Goal: Information Seeking & Learning: Learn about a topic

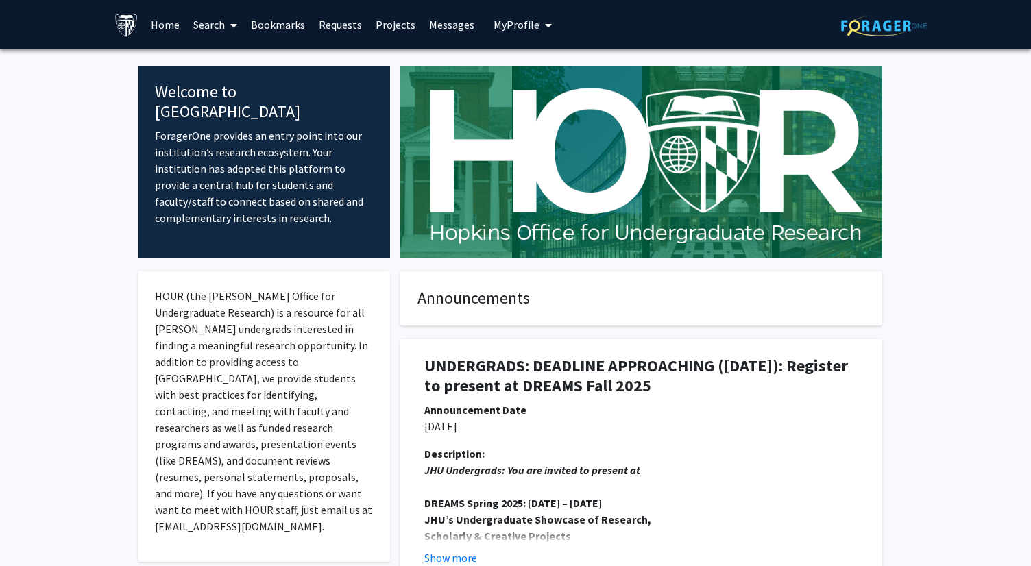
click at [225, 28] on span at bounding box center [231, 25] width 12 height 48
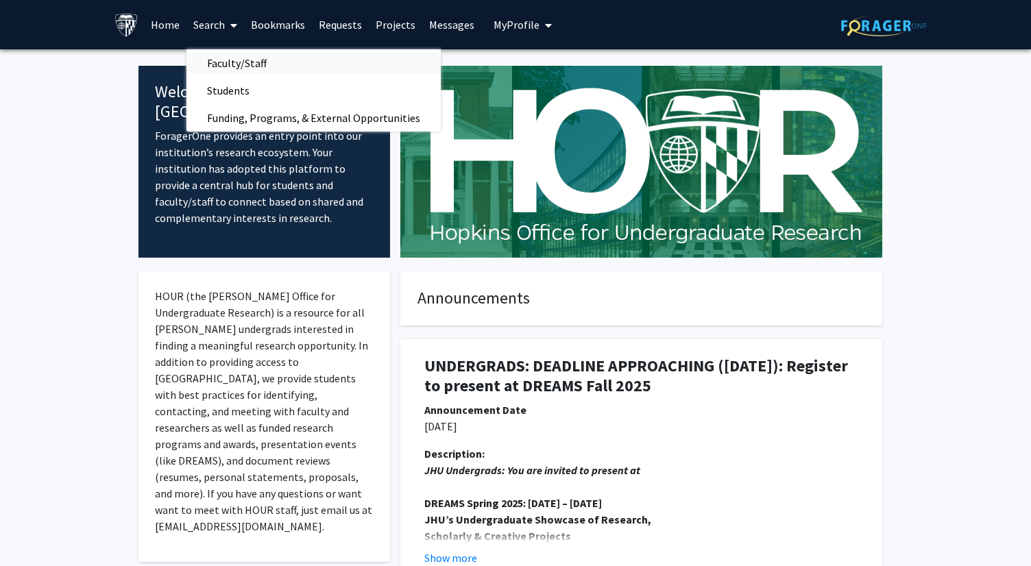
click at [236, 58] on span "Faculty/Staff" at bounding box center [236, 62] width 101 height 27
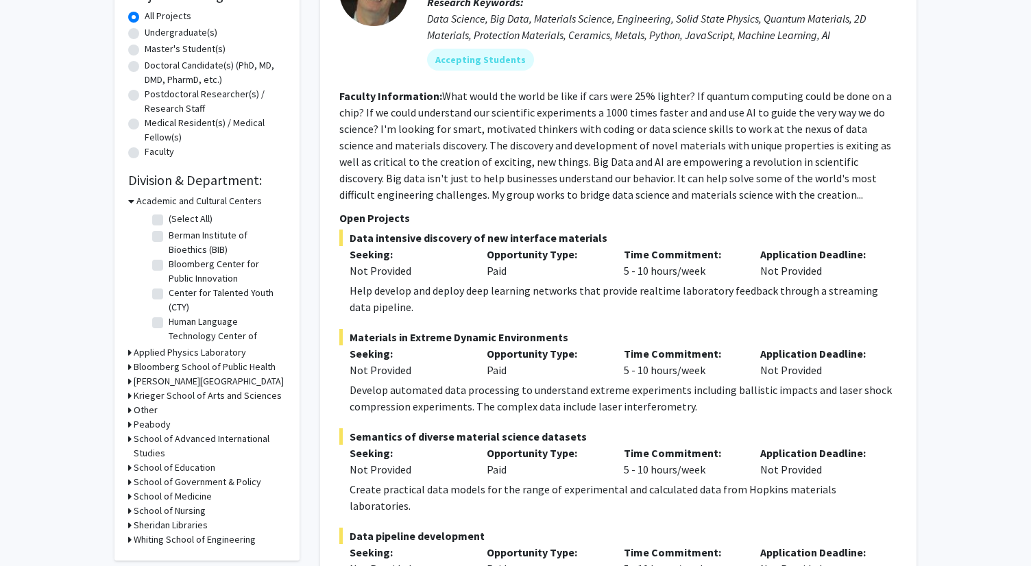
scroll to position [261, 0]
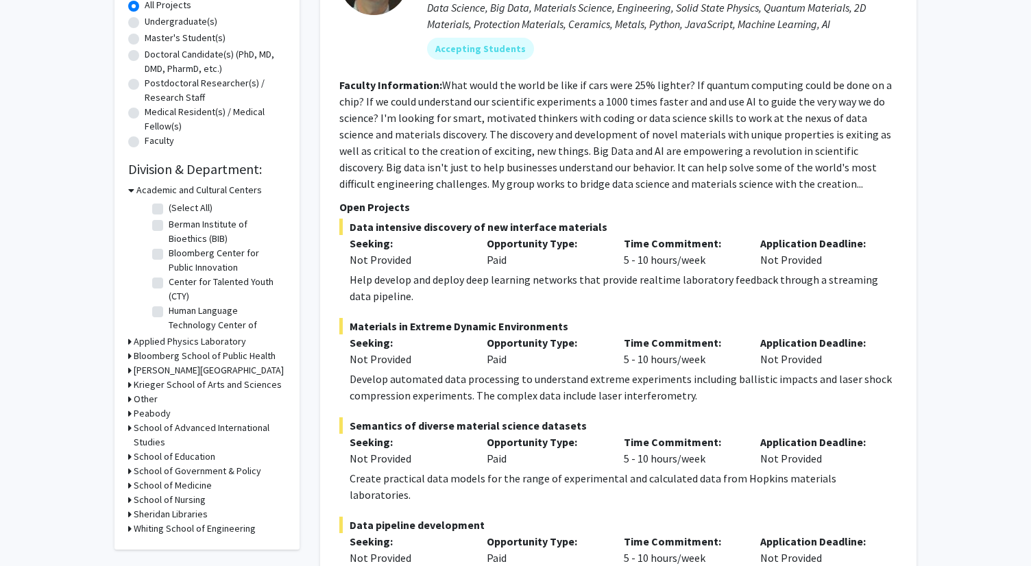
click at [204, 186] on h3 "Academic and Cultural Centers" at bounding box center [198, 190] width 125 height 14
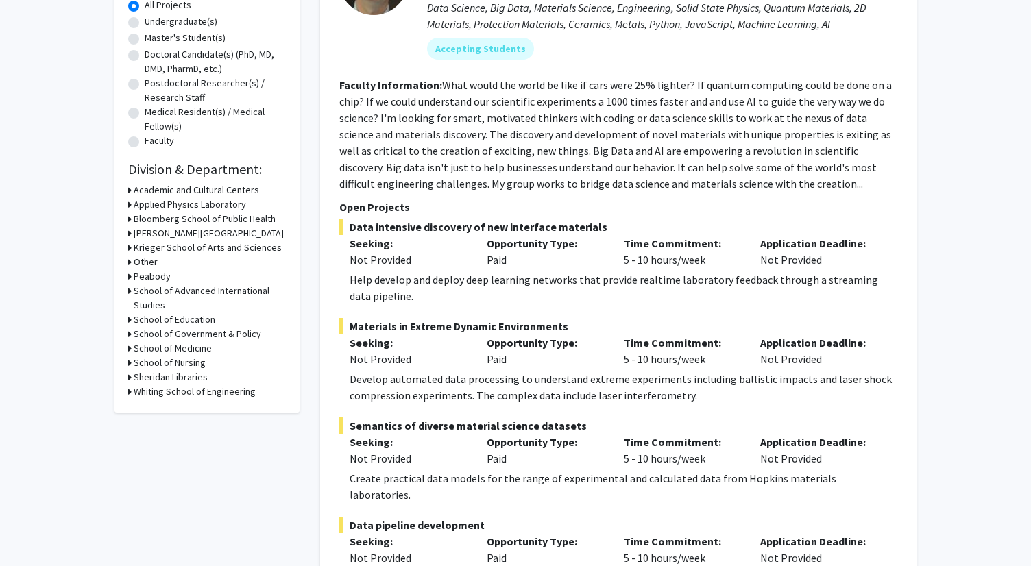
click at [210, 352] on div "School of Medicine" at bounding box center [207, 348] width 158 height 14
click at [201, 350] on h3 "School of Medicine" at bounding box center [173, 348] width 78 height 14
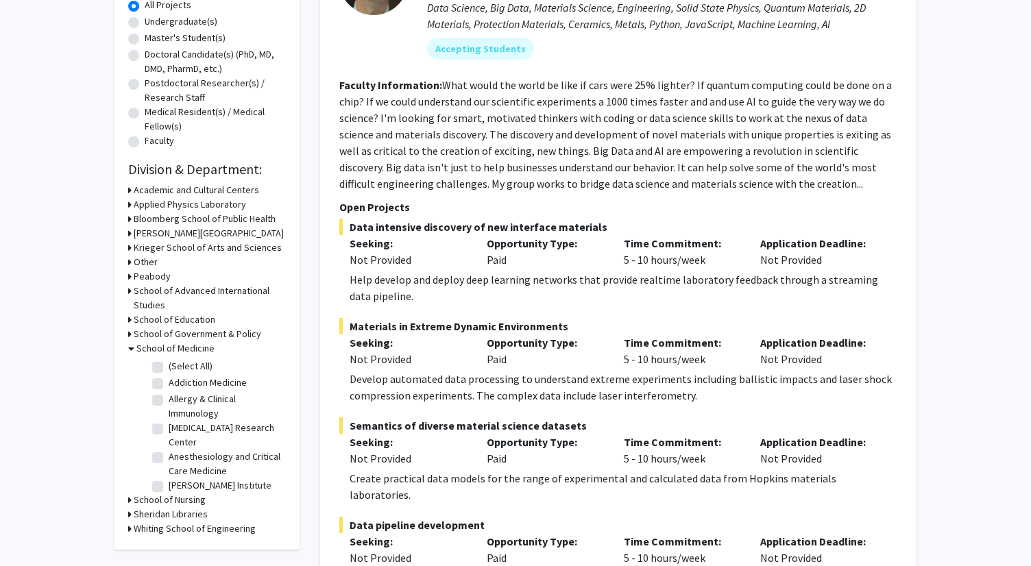
click at [198, 367] on label "(Select All)" at bounding box center [191, 366] width 44 height 14
click at [177, 367] on input "(Select All)" at bounding box center [173, 363] width 9 height 9
checkbox input "true"
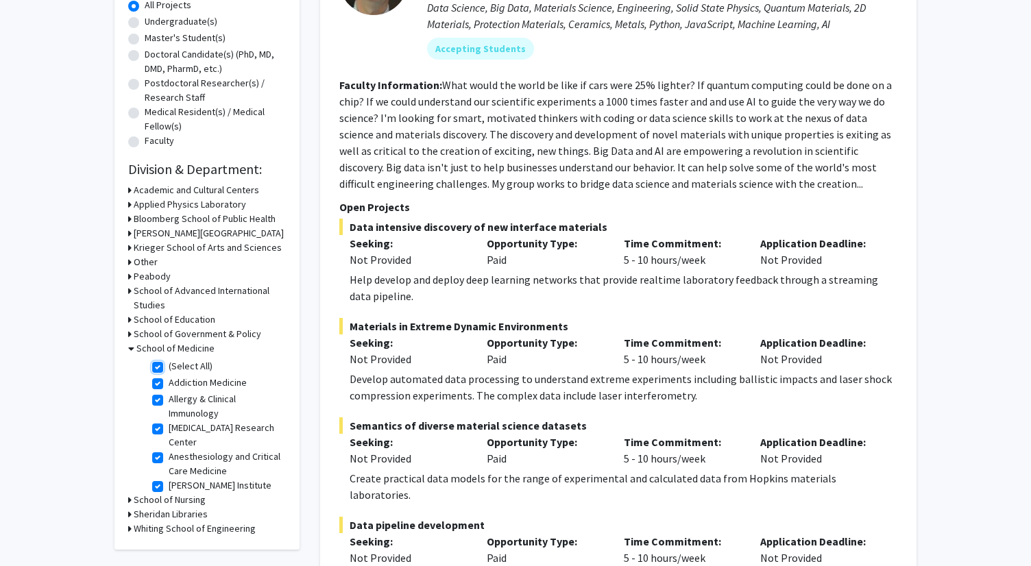
checkbox input "true"
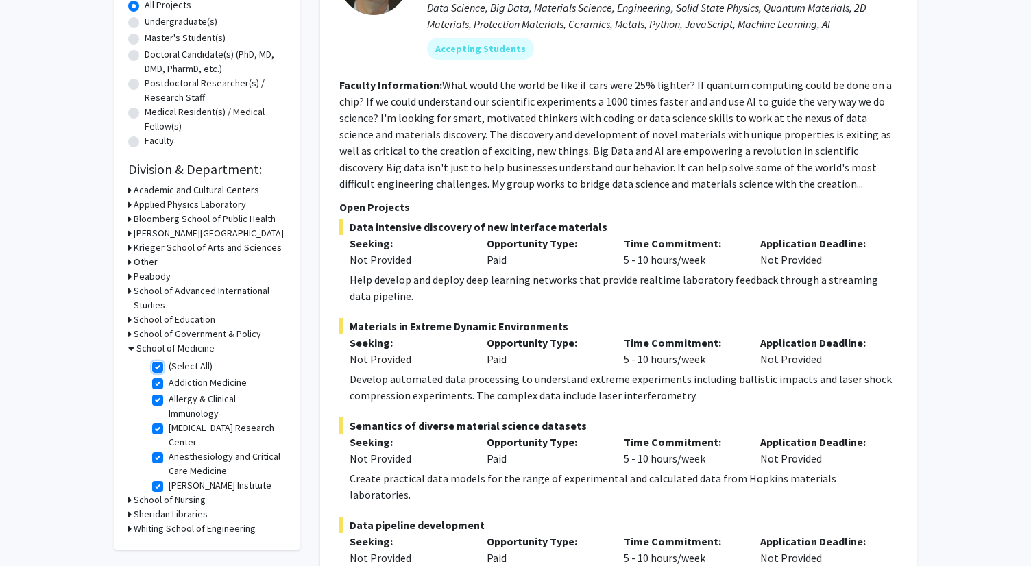
checkbox input "true"
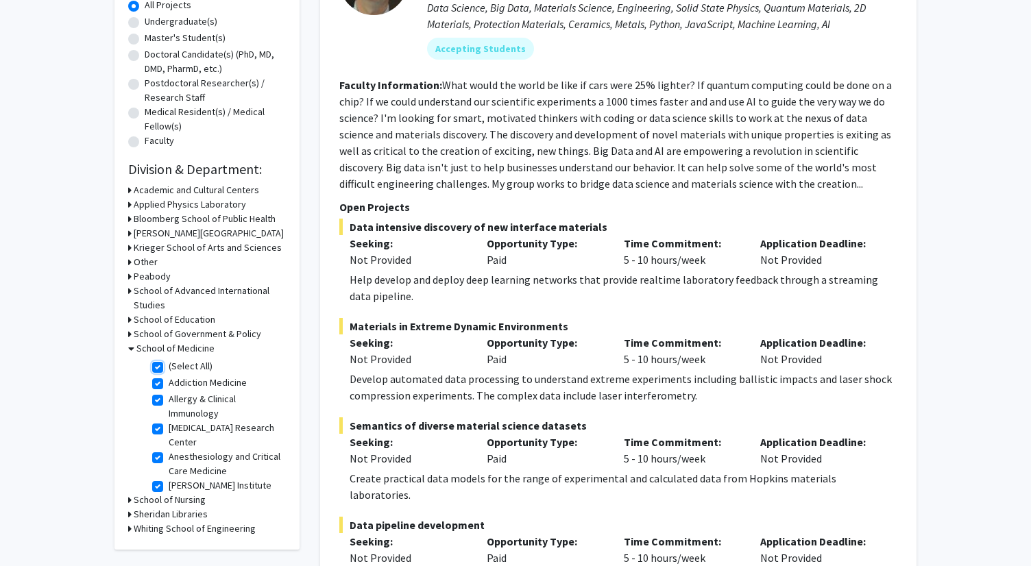
checkbox input "true"
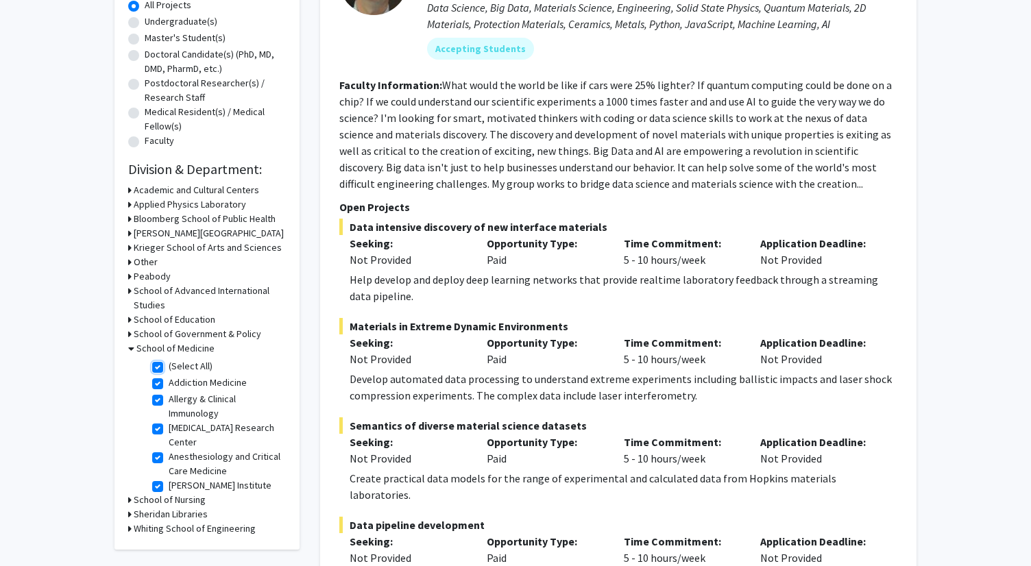
checkbox input "true"
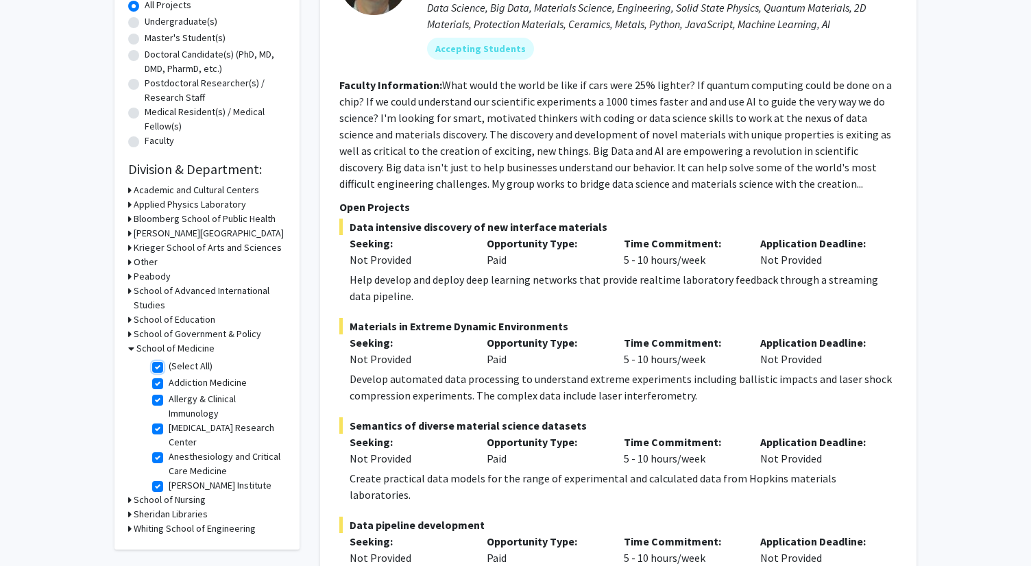
checkbox input "true"
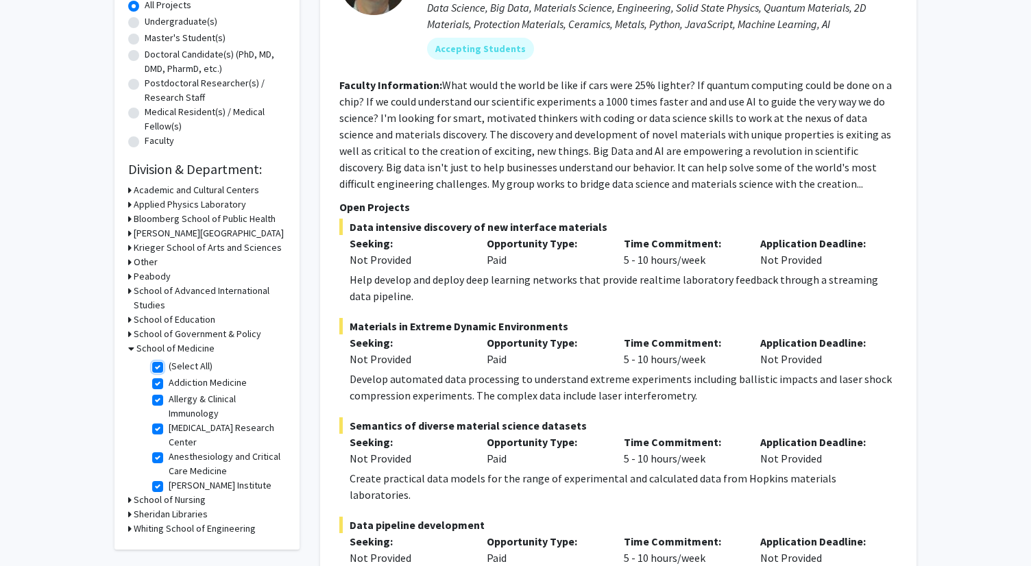
checkbox input "true"
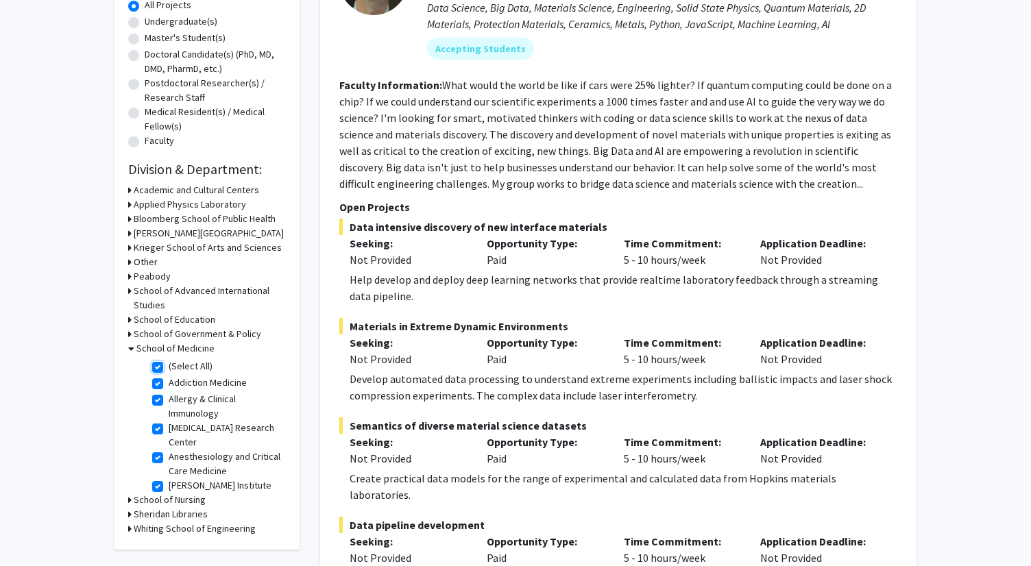
checkbox input "true"
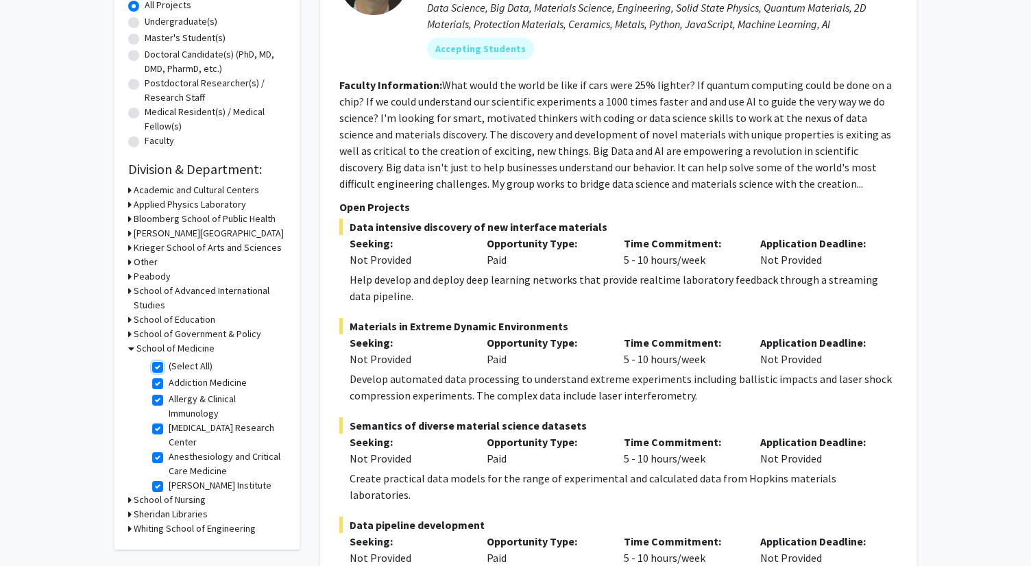
checkbox input "true"
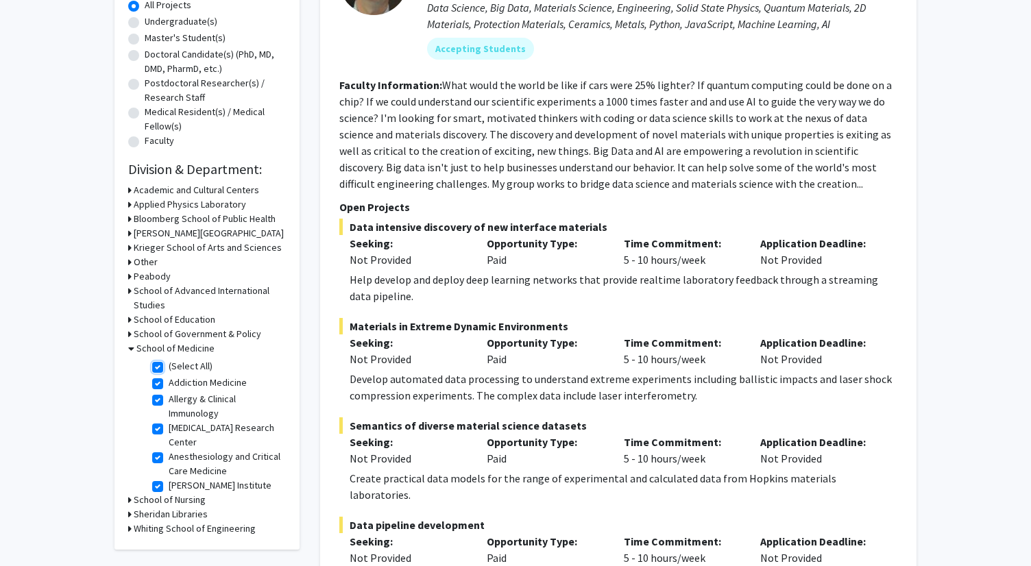
checkbox input "true"
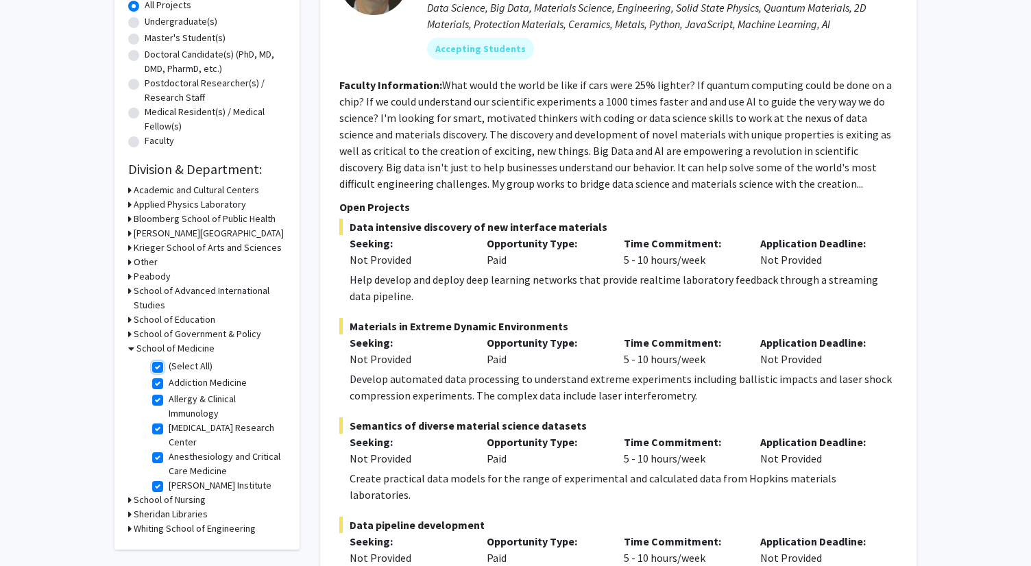
checkbox input "true"
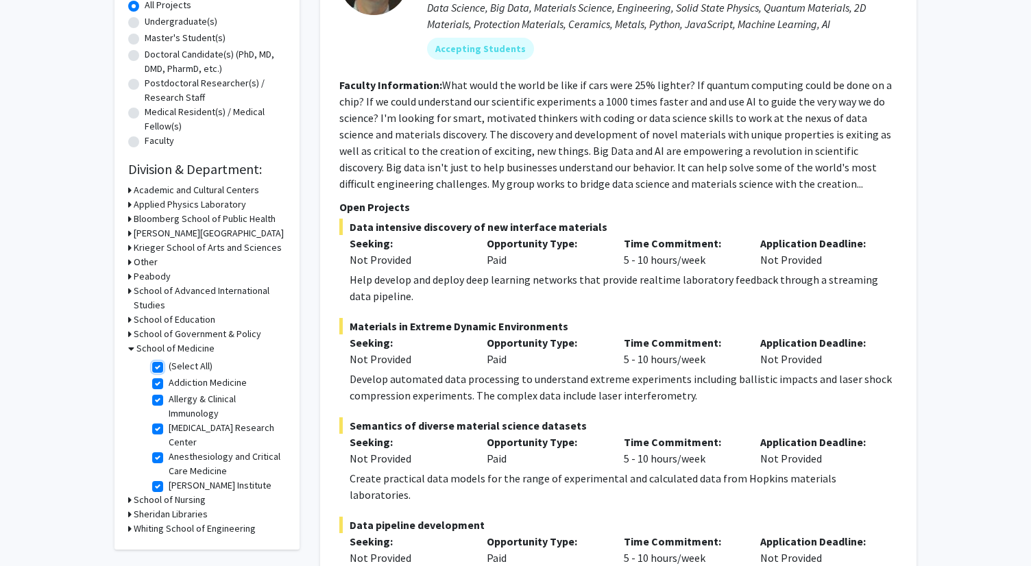
checkbox input "true"
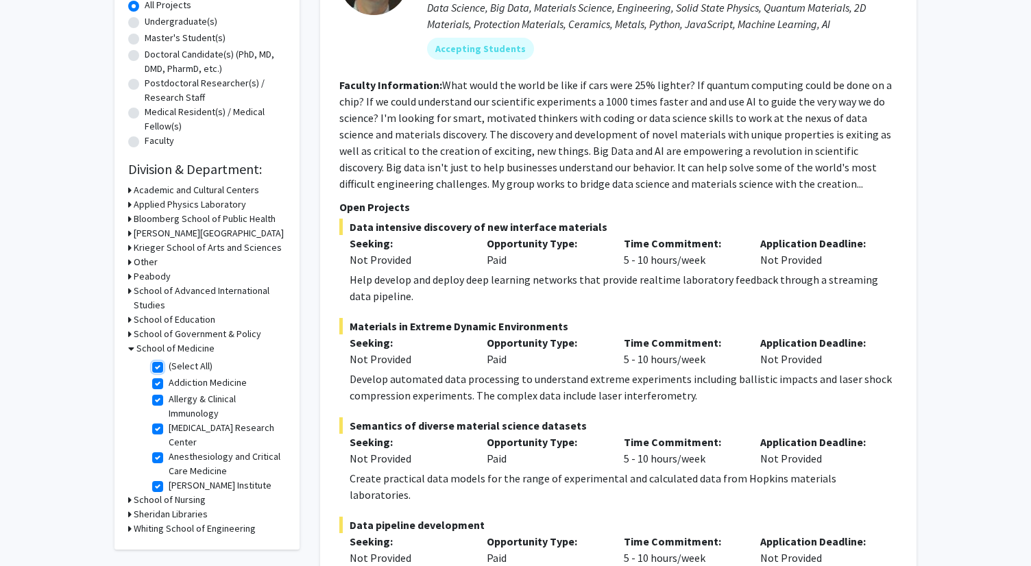
checkbox input "true"
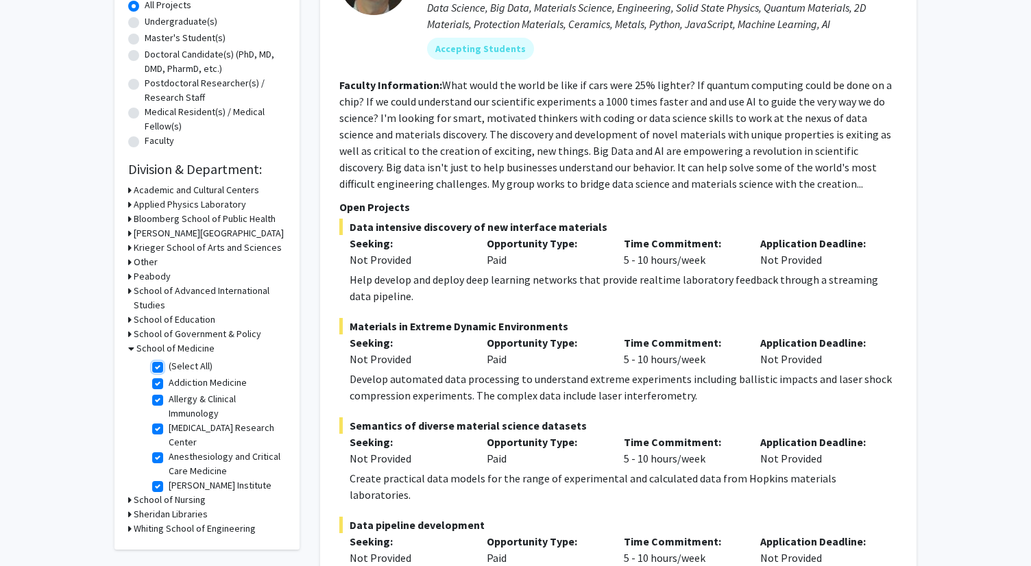
checkbox input "true"
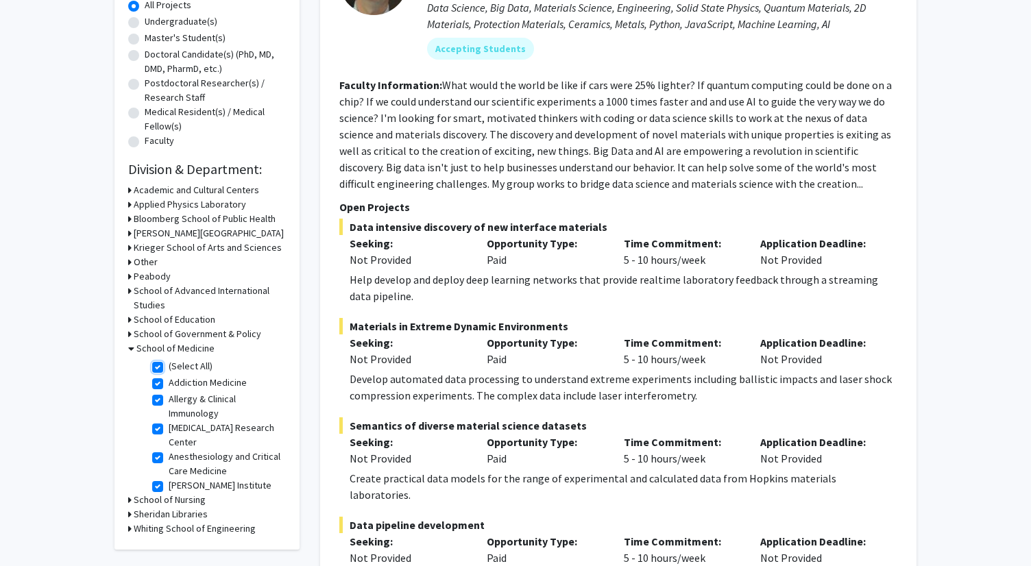
checkbox input "true"
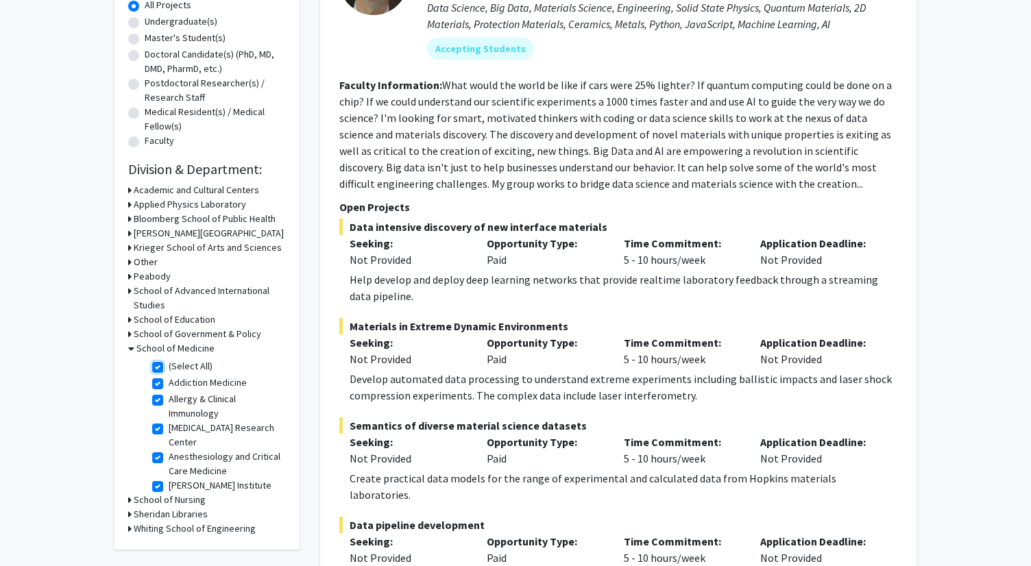
checkbox input "true"
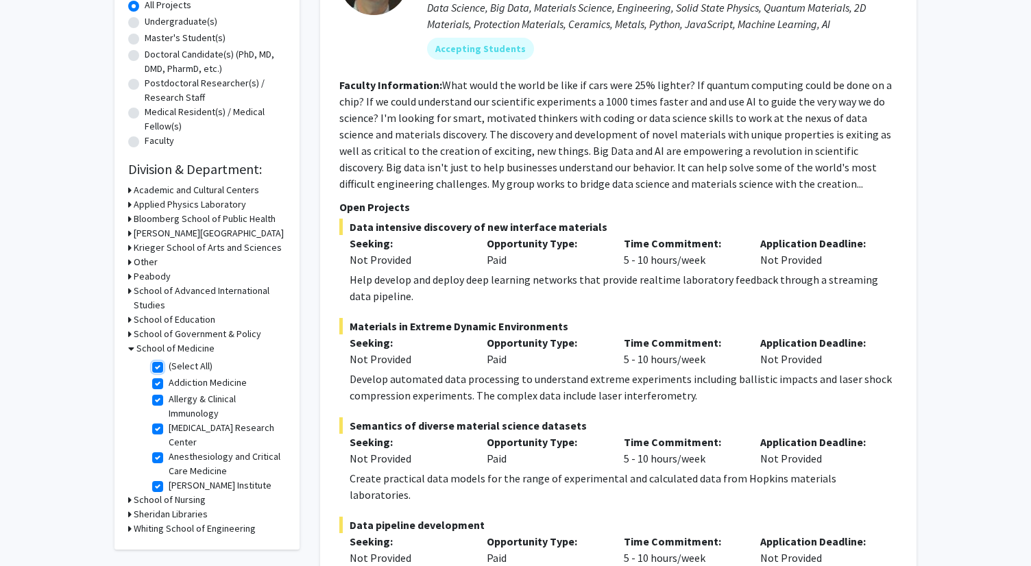
checkbox input "true"
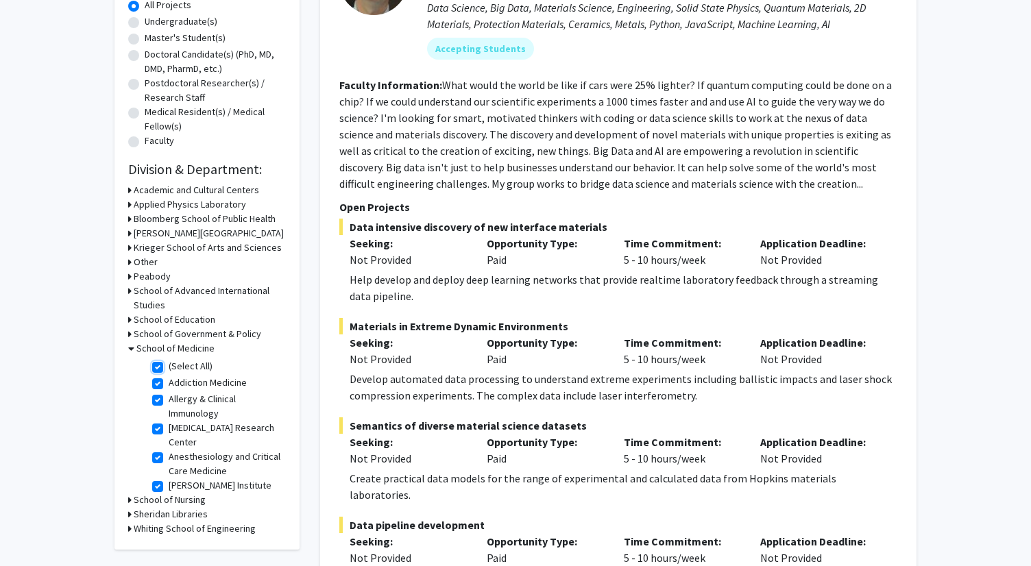
checkbox input "true"
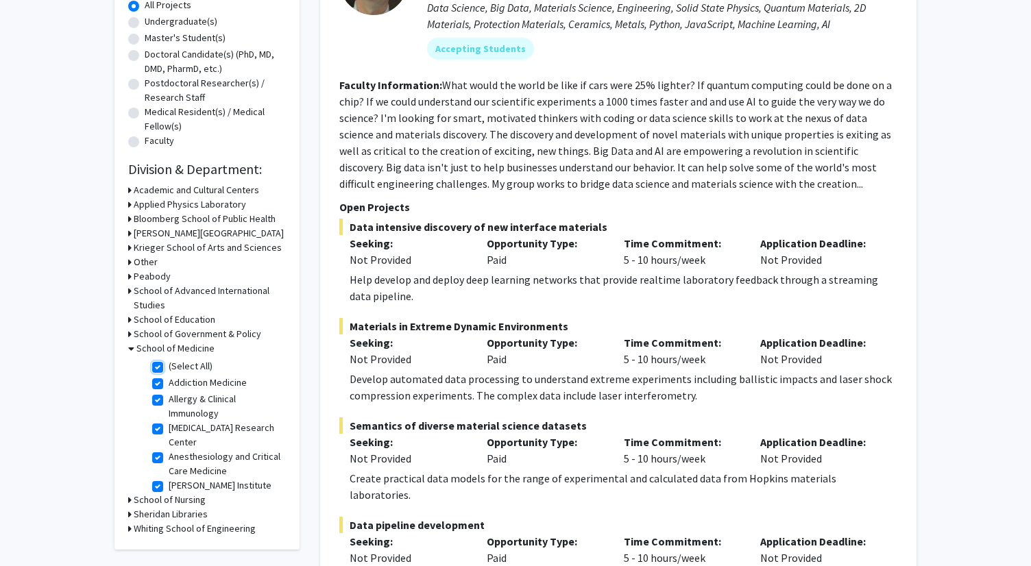
checkbox input "true"
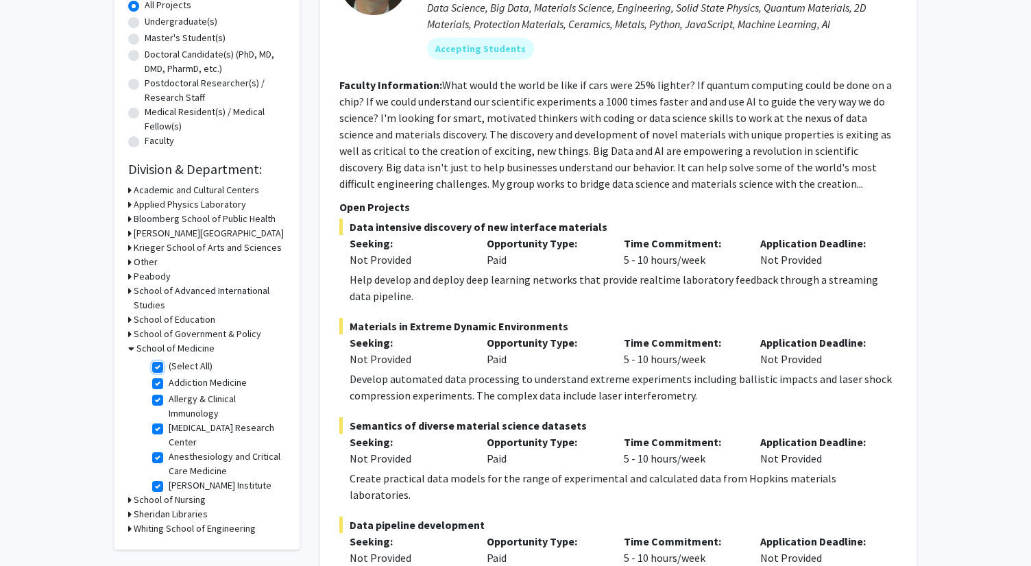
checkbox input "true"
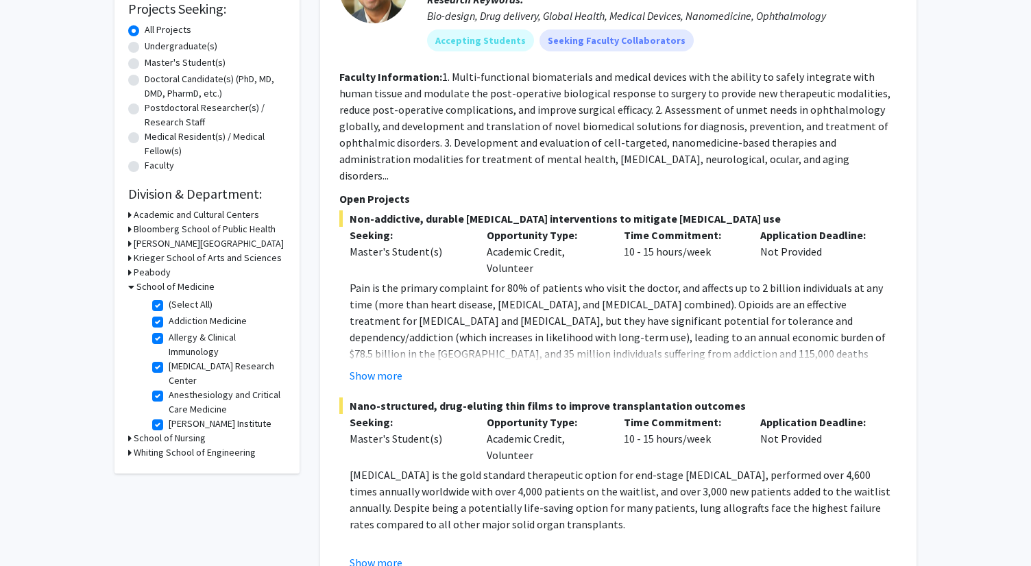
scroll to position [244, 0]
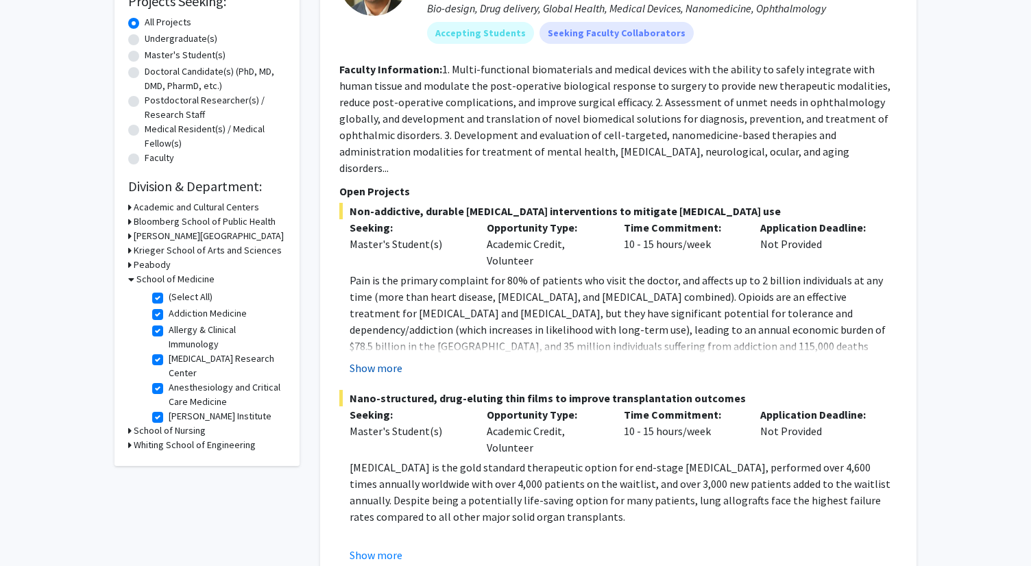
click at [393, 360] on button "Show more" at bounding box center [375, 368] width 53 height 16
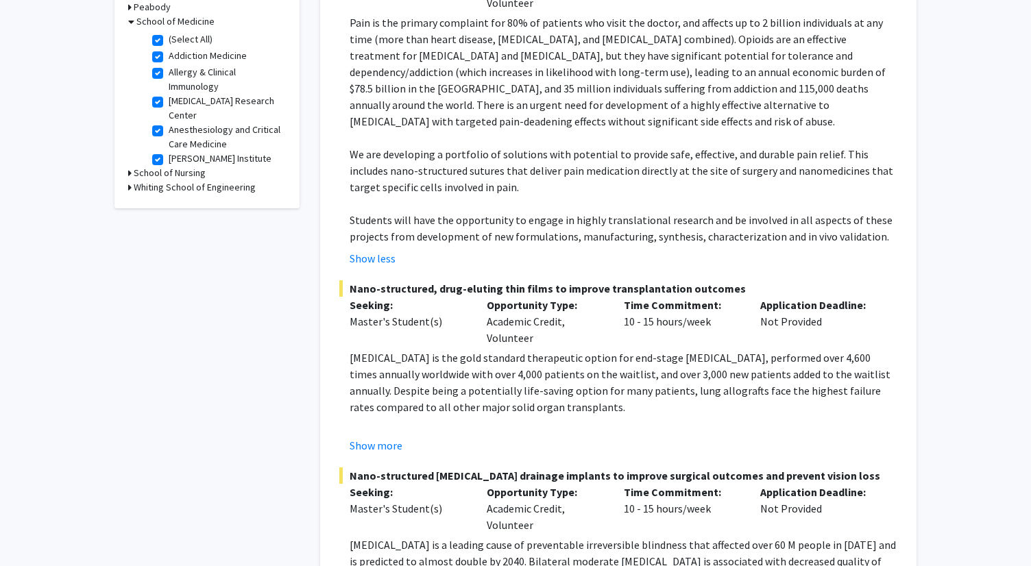
scroll to position [506, 0]
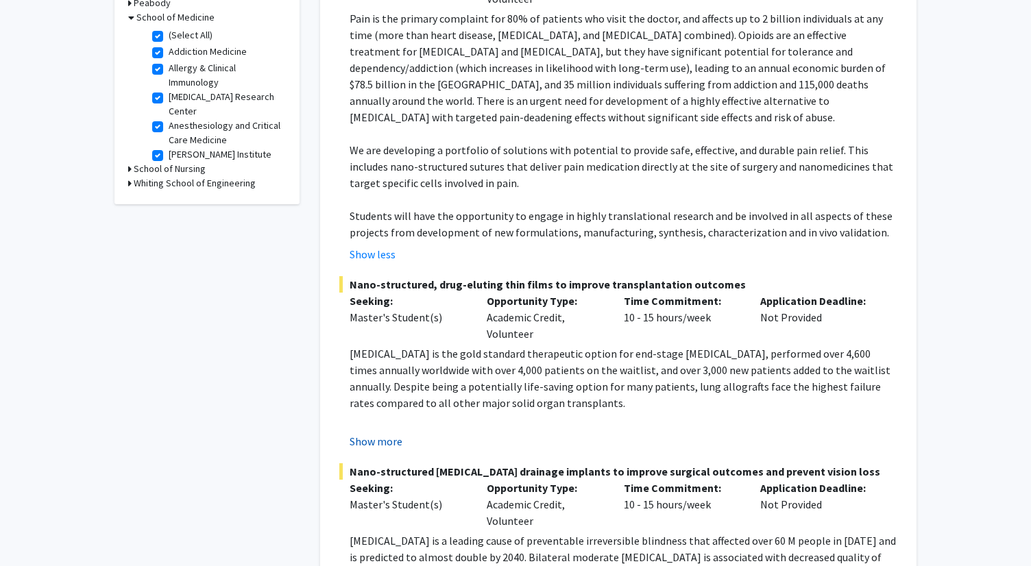
click at [362, 433] on button "Show more" at bounding box center [375, 441] width 53 height 16
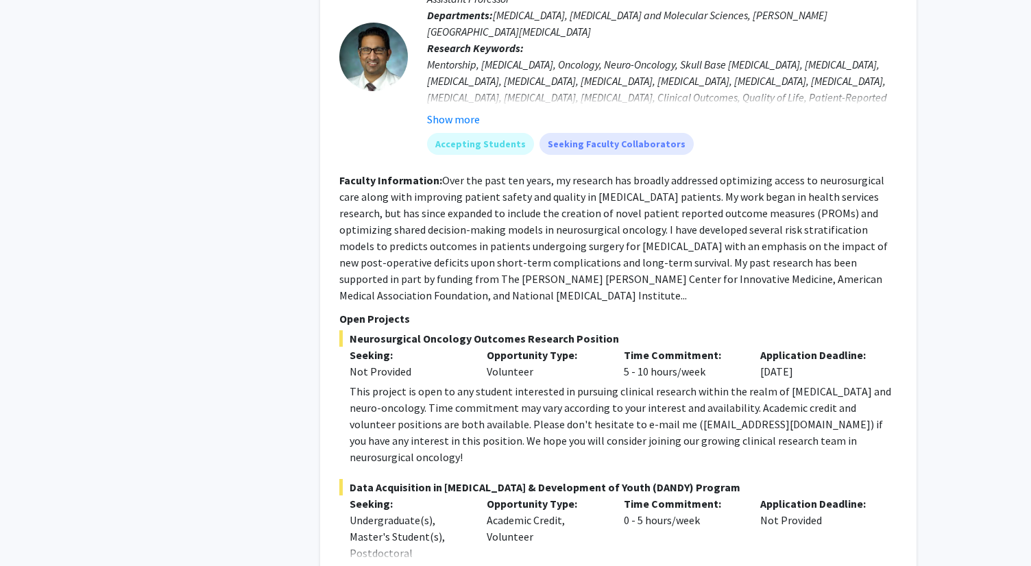
scroll to position [4079, 0]
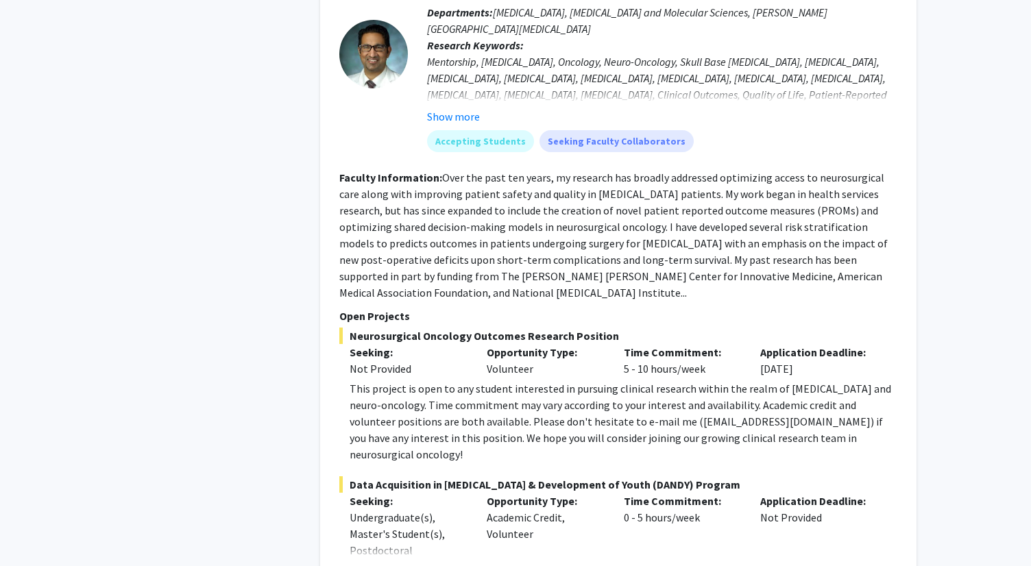
click at [387, 374] on fg-project-list "Neurosurgical Oncology Outcomes Research Position Seeking: Not Provided Opportu…" at bounding box center [618, 508] width 558 height 360
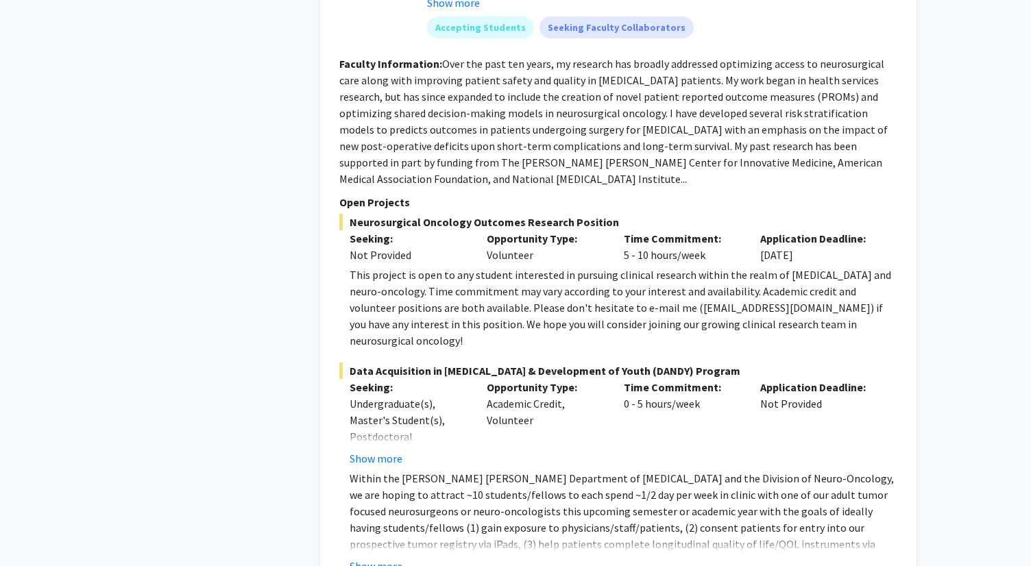
scroll to position [4190, 0]
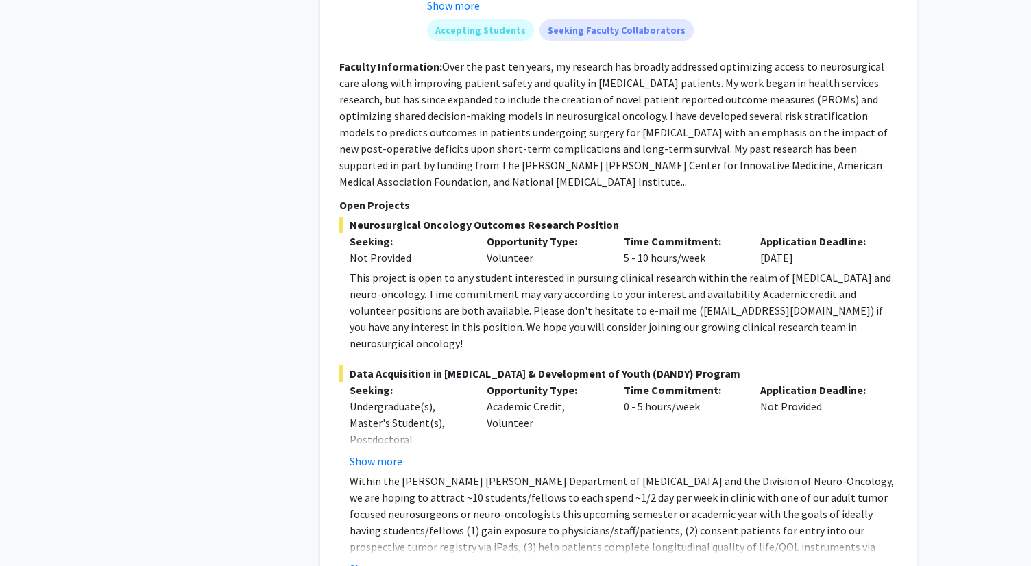
click at [387, 473] on p "Within the [PERSON_NAME] [PERSON_NAME] Department of [MEDICAL_DATA] and the Div…" at bounding box center [623, 530] width 548 height 115
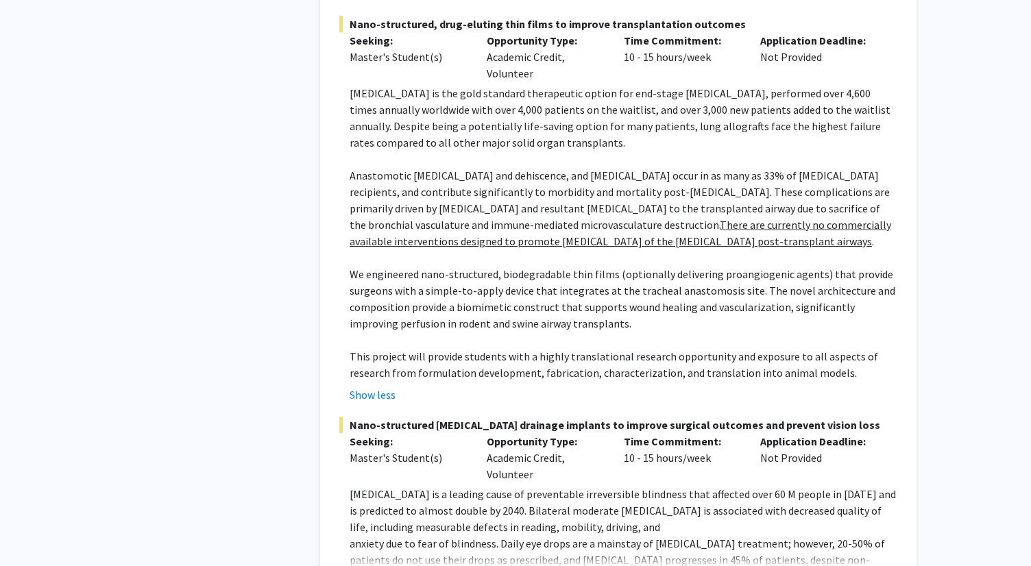
scroll to position [0, 0]
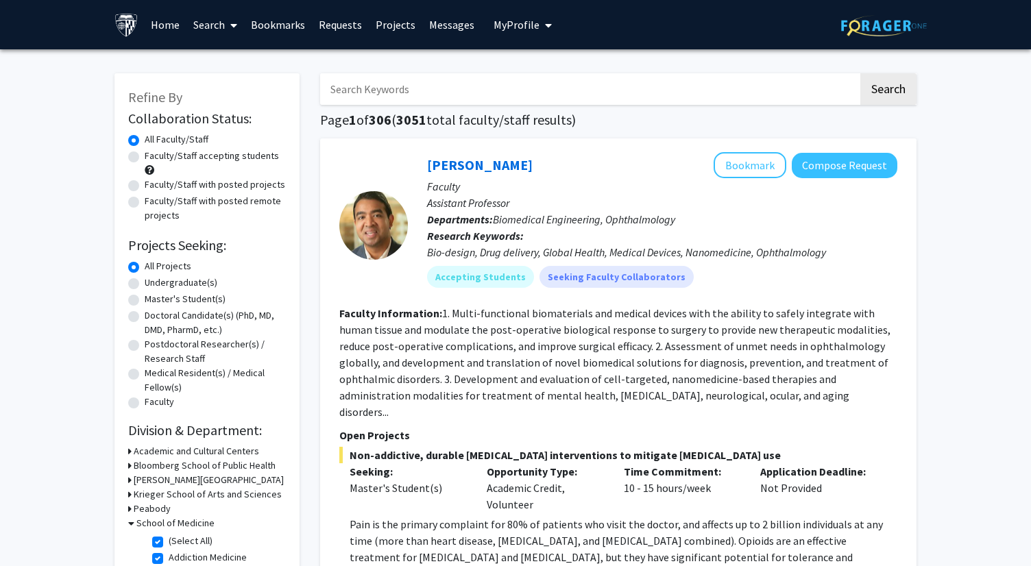
click at [193, 280] on label "Undergraduate(s)" at bounding box center [181, 282] width 73 height 14
click at [153, 280] on input "Undergraduate(s)" at bounding box center [149, 279] width 9 height 9
radio input "true"
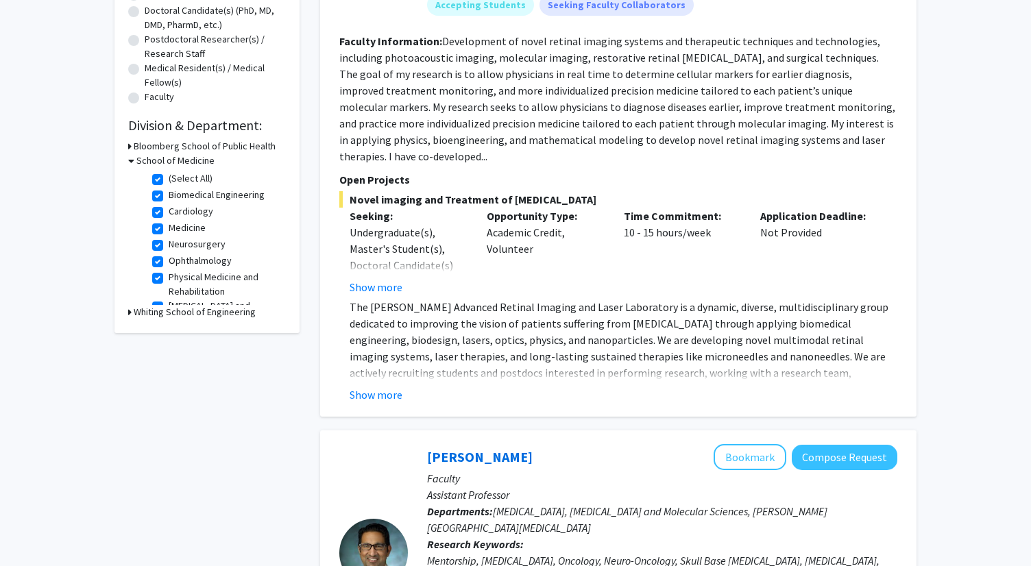
scroll to position [302, 0]
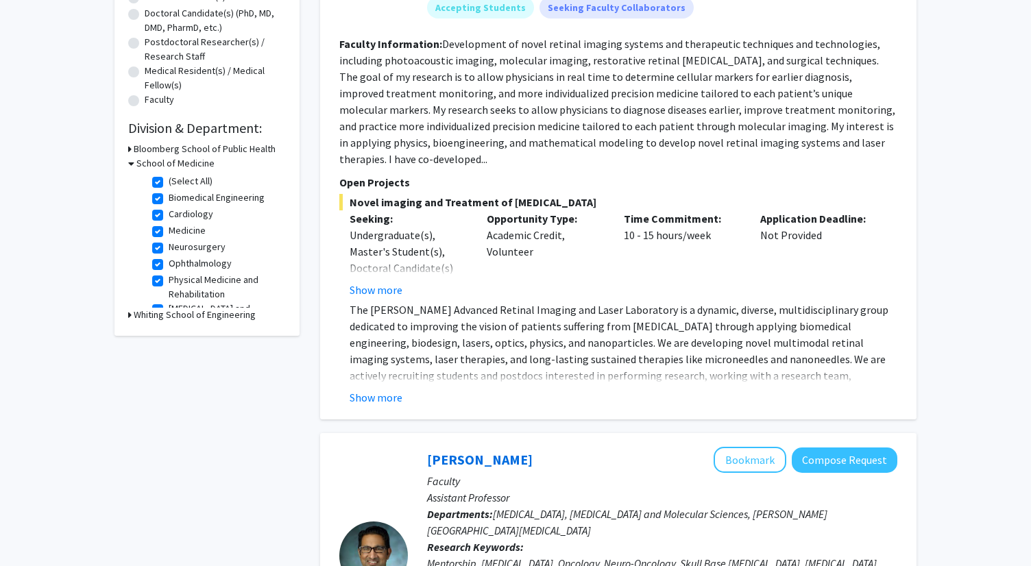
click at [376, 372] on fg-read-more "The [PERSON_NAME] Advanced Retinal Imaging and Laser Laboratory is a dynamic, d…" at bounding box center [618, 354] width 558 height 104
click at [376, 389] on button "Show more" at bounding box center [375, 397] width 53 height 16
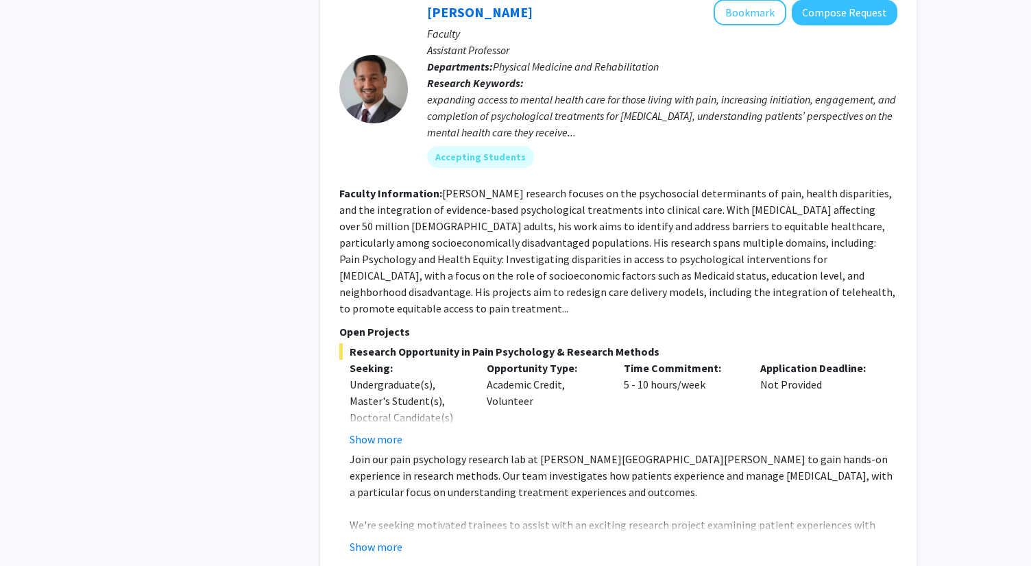
scroll to position [2327, 0]
click at [380, 460] on div "[PERSON_NAME] Bookmark Compose Request Faculty Assistant Professor Departments:…" at bounding box center [618, 278] width 596 height 583
click at [385, 540] on button "Show more" at bounding box center [375, 548] width 53 height 16
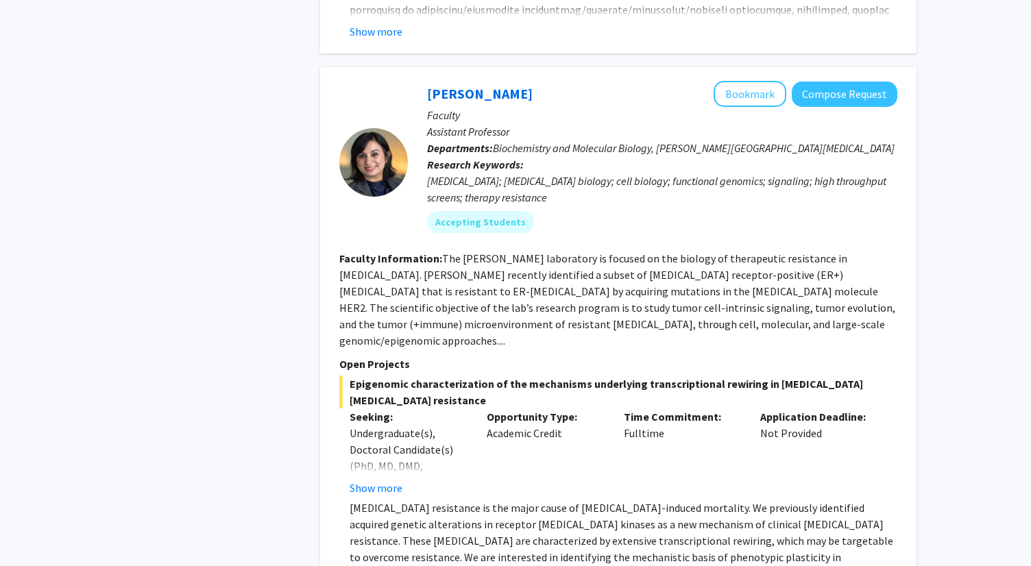
scroll to position [3689, 0]
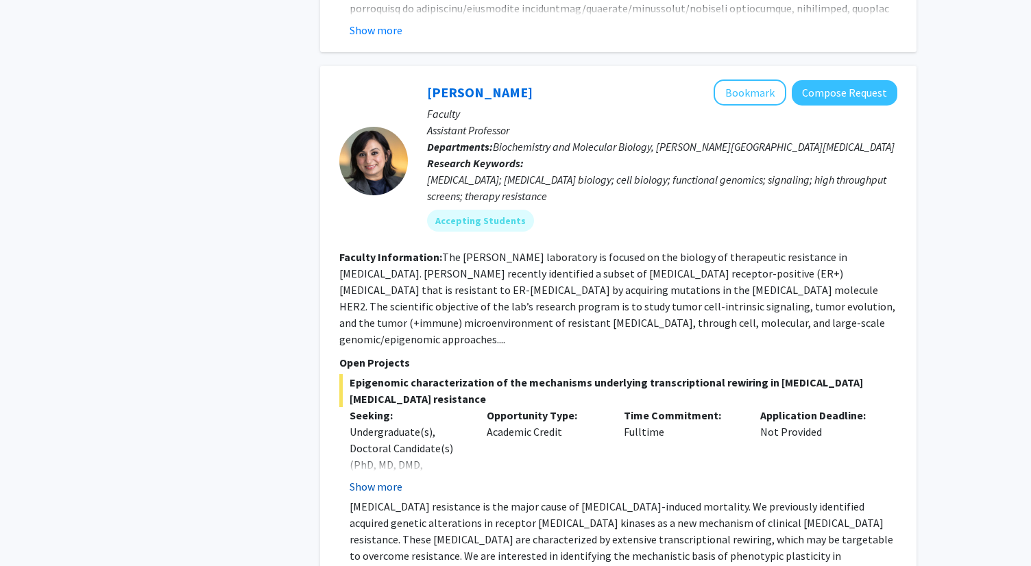
click at [393, 478] on button "Show more" at bounding box center [375, 486] width 53 height 16
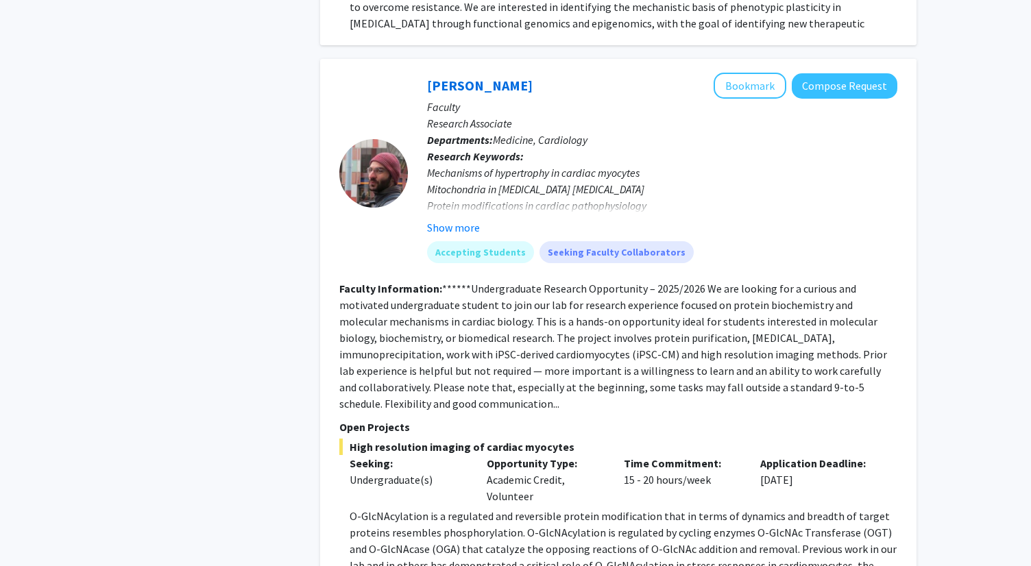
scroll to position [4338, 0]
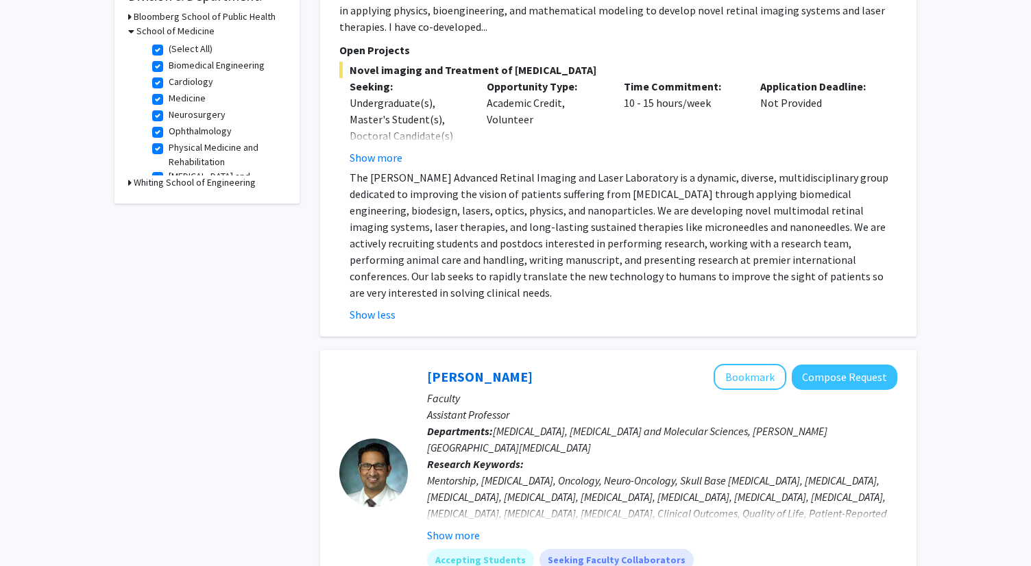
scroll to position [0, 0]
